Goal: Register for event/course

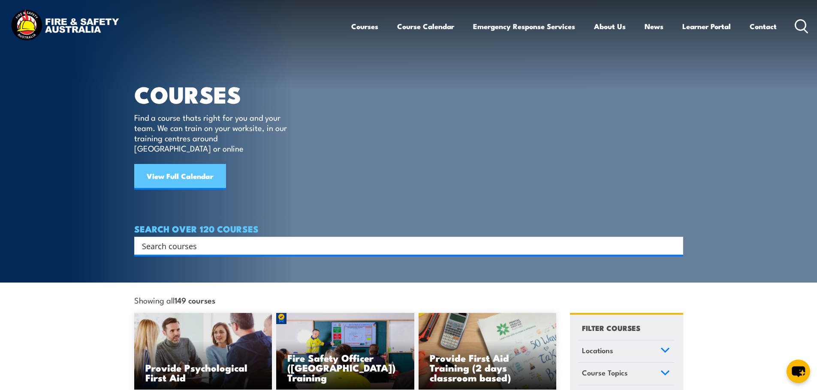
click at [199, 169] on link "View Full Calendar" at bounding box center [180, 177] width 92 height 26
click at [178, 165] on link "View Full Calendar" at bounding box center [180, 177] width 92 height 26
click at [191, 240] on input "Search input" at bounding box center [403, 246] width 522 height 13
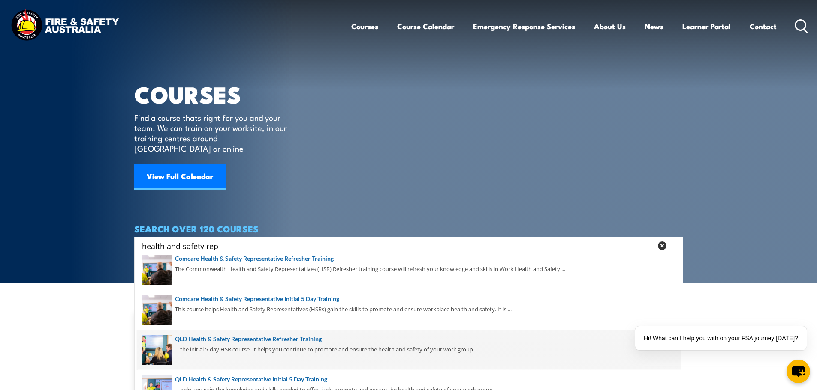
scroll to position [86, 0]
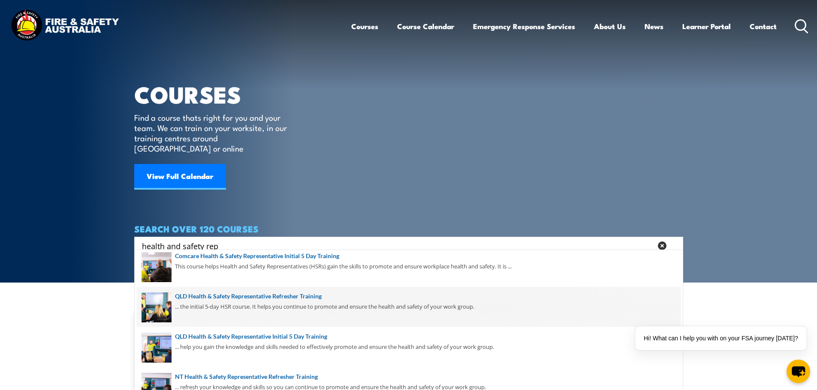
type input "health and safety rep"
click at [304, 306] on span at bounding box center [409, 307] width 544 height 40
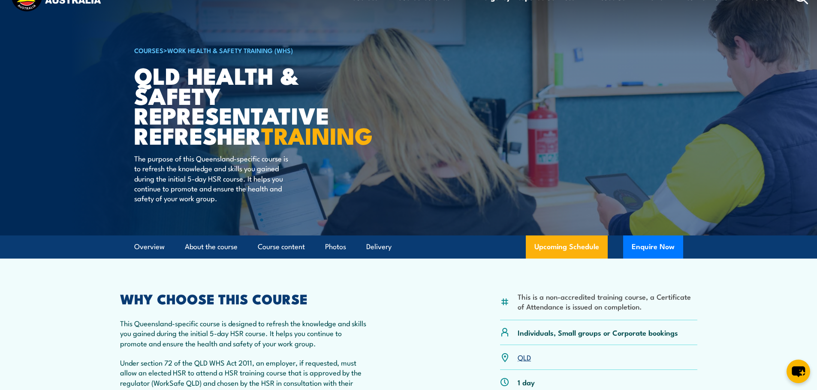
scroll to position [171, 0]
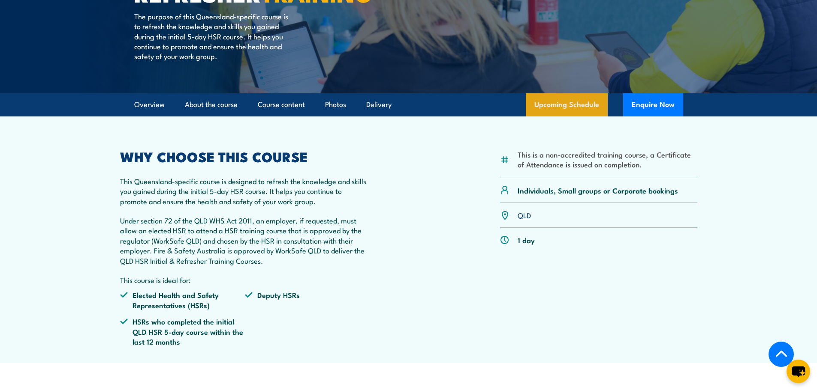
click at [568, 117] on link "Upcoming Schedule" at bounding box center [567, 104] width 82 height 23
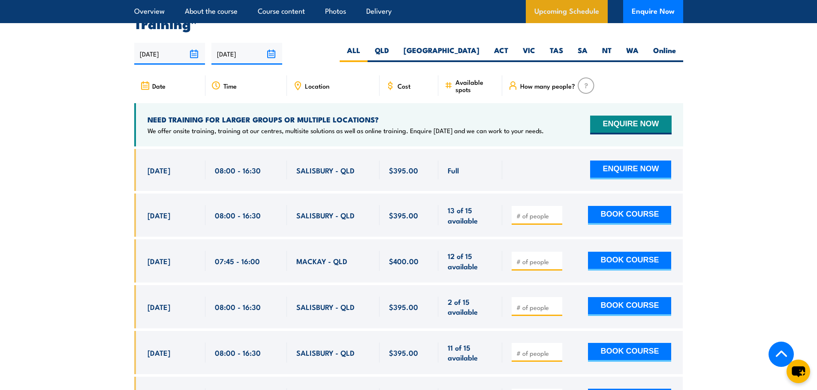
scroll to position [1503, 0]
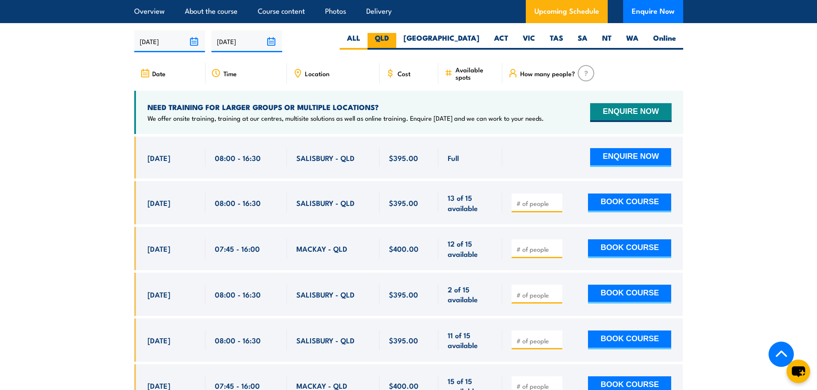
click at [396, 48] on label "QLD" at bounding box center [381, 41] width 29 height 17
click at [394, 39] on input "QLD" at bounding box center [392, 36] width 6 height 6
radio input "true"
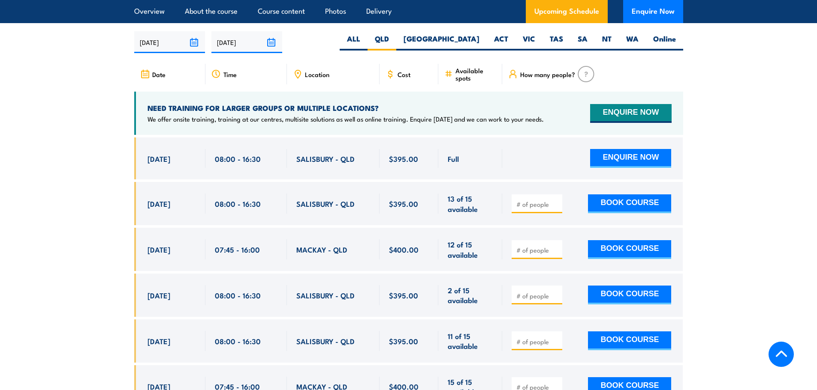
scroll to position [1503, 0]
